Goal: Obtain resource: Obtain resource

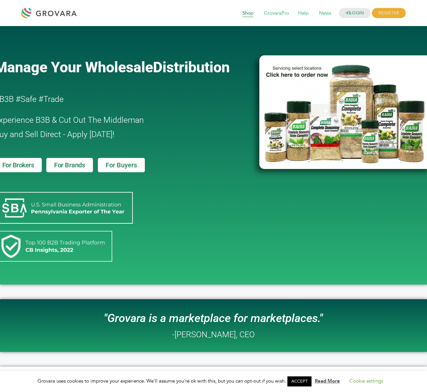
click at [248, 14] on span "Shop" at bounding box center [248, 13] width 20 height 12
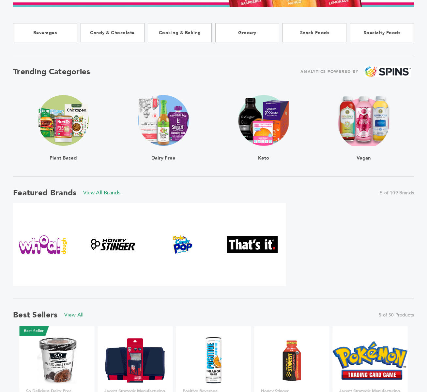
scroll to position [174, 0]
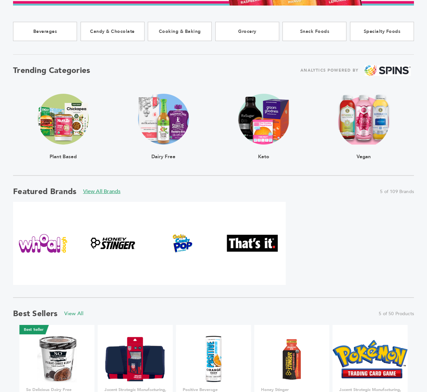
click at [108, 192] on link "View All Brands" at bounding box center [101, 191] width 37 height 7
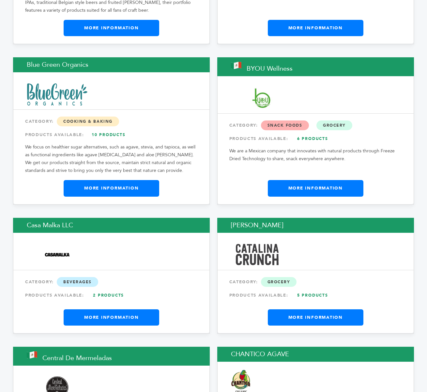
scroll to position [2062, 0]
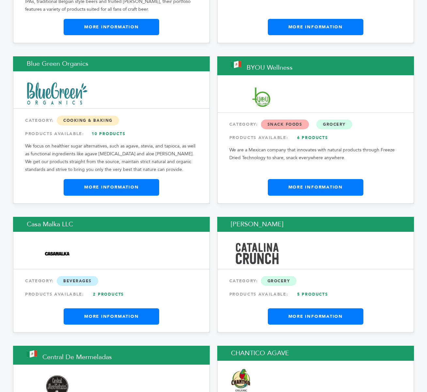
click at [145, 275] on div "CATEGORY: [GEOGRAPHIC_DATA]" at bounding box center [111, 281] width 172 height 12
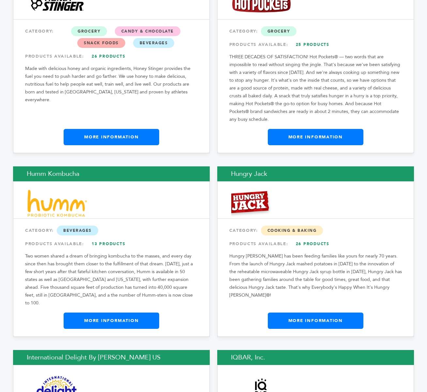
scroll to position [4503, 0]
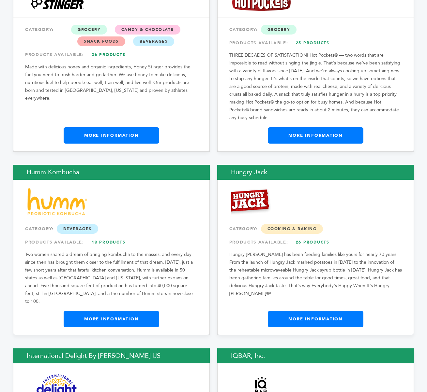
click at [145, 311] on link "More Information" at bounding box center [111, 319] width 95 height 16
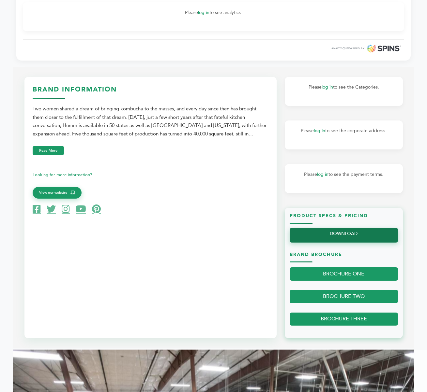
scroll to position [295, 0]
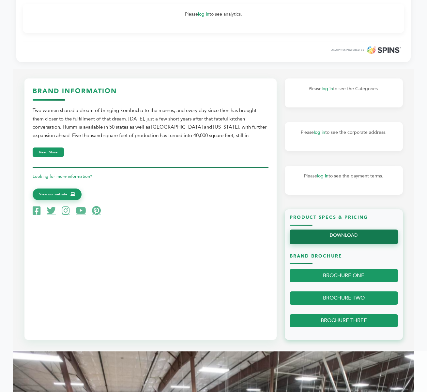
click at [328, 237] on link "DOWNLOAD" at bounding box center [343, 237] width 108 height 15
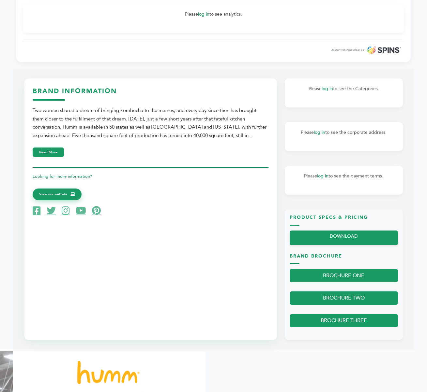
scroll to position [0, 0]
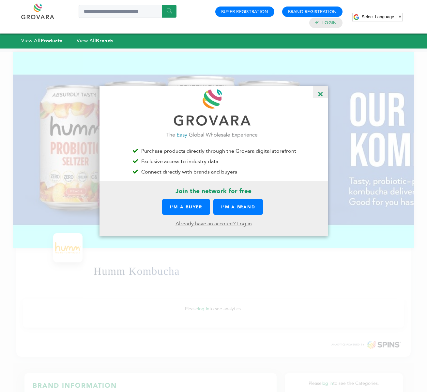
scroll to position [0, 0]
click at [322, 95] on span "×" at bounding box center [319, 92] width 15 height 12
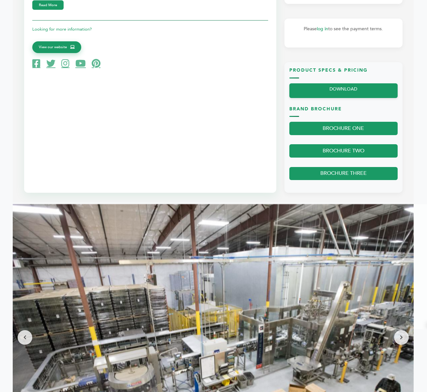
scroll to position [443, 0]
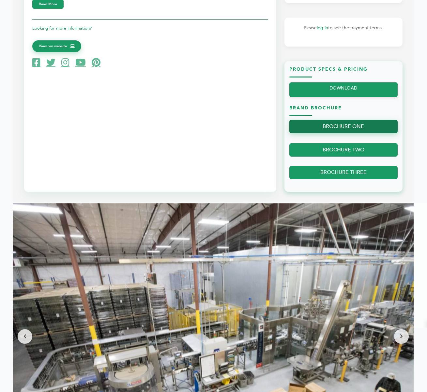
click at [337, 132] on link "BROCHURE ONE" at bounding box center [343, 126] width 108 height 13
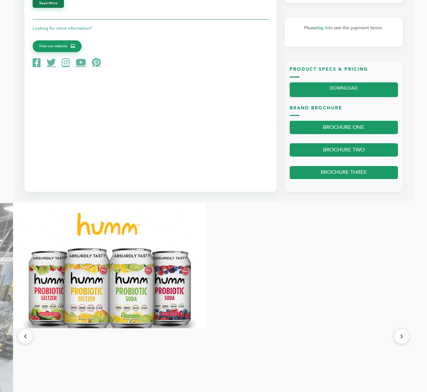
scroll to position [443, 0]
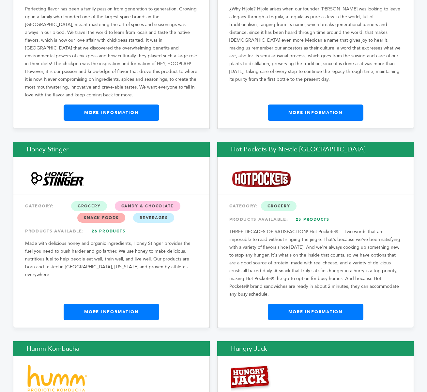
scroll to position [4325, 0]
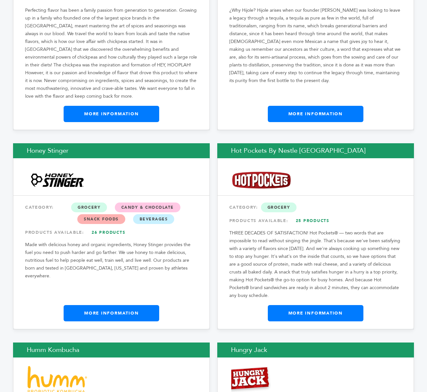
click at [102, 305] on link "More Information" at bounding box center [111, 313] width 95 height 16
